Goal: Information Seeking & Learning: Learn about a topic

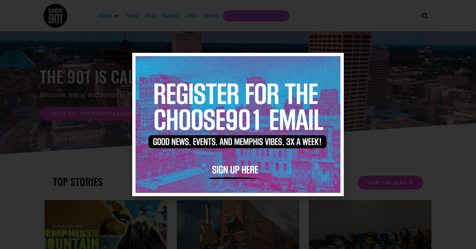
click at [201, 42] on div at bounding box center [238, 124] width 476 height 249
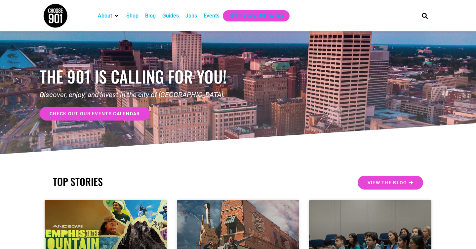
click at [190, 17] on div "Jobs" at bounding box center [192, 16] width 12 height 8
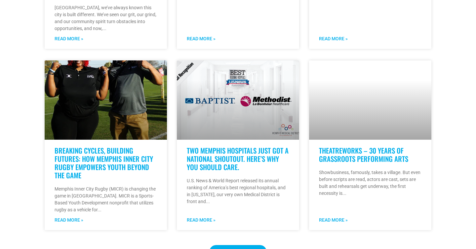
scroll to position [505, 0]
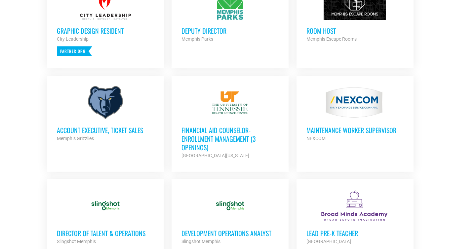
scroll to position [328, 0]
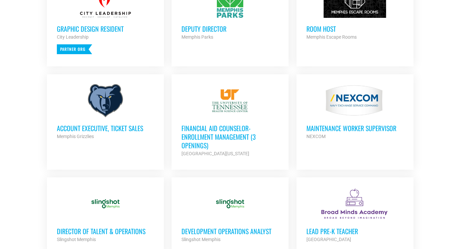
click at [105, 133] on div "Memphis Grizzlies" at bounding box center [105, 137] width 97 height 8
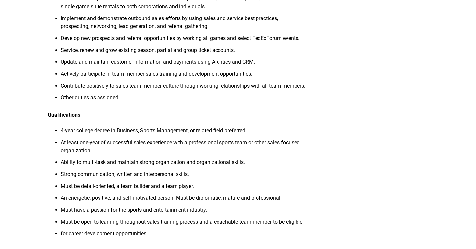
scroll to position [223, 0]
